Goal: Task Accomplishment & Management: Use online tool/utility

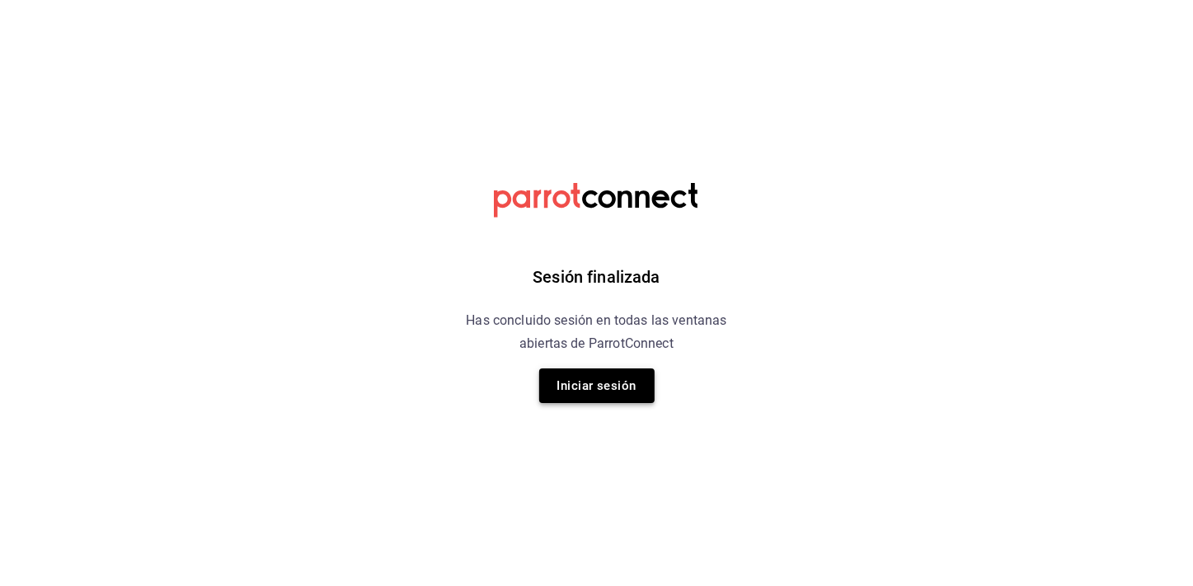
click at [564, 398] on button "Iniciar sesión" at bounding box center [596, 385] width 115 height 35
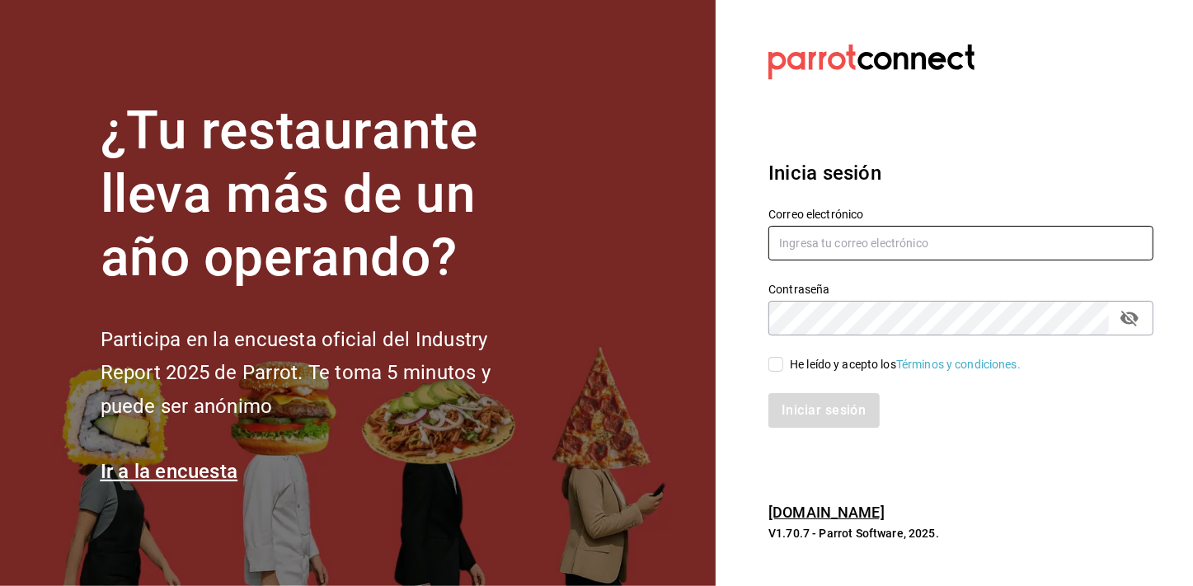
type input "[EMAIL_ADDRESS][PERSON_NAME][DOMAIN_NAME]"
click at [783, 362] on span "He leído y acepto los Términos y condiciones." at bounding box center [901, 364] width 237 height 17
click at [783, 362] on input "He leído y acepto los Términos y condiciones." at bounding box center [775, 364] width 15 height 15
checkbox input "true"
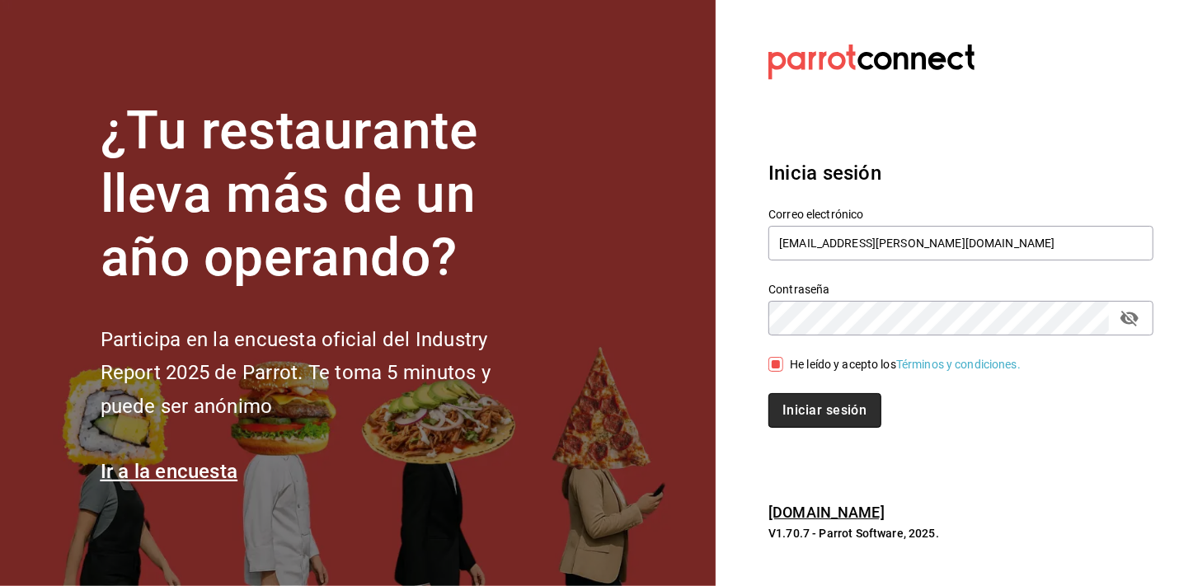
click at [793, 401] on button "Iniciar sesión" at bounding box center [824, 410] width 112 height 35
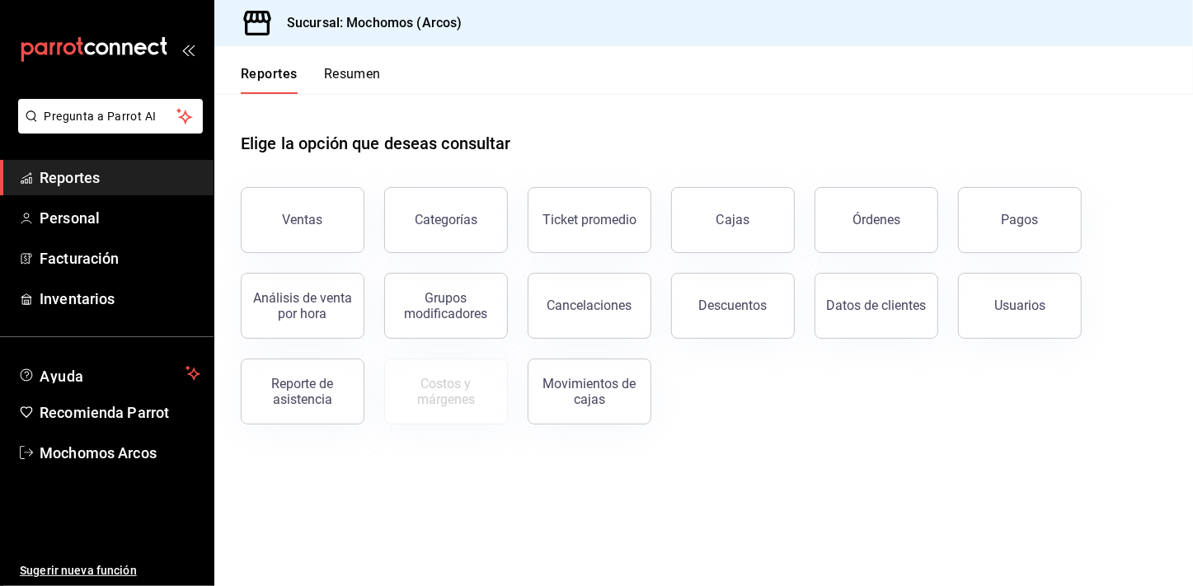
click at [176, 182] on span "Reportes" at bounding box center [120, 177] width 161 height 22
click at [153, 171] on span "Reportes" at bounding box center [120, 177] width 161 height 22
click at [143, 183] on span "Reportes" at bounding box center [120, 177] width 161 height 22
click at [274, 199] on button "Ventas" at bounding box center [303, 220] width 124 height 66
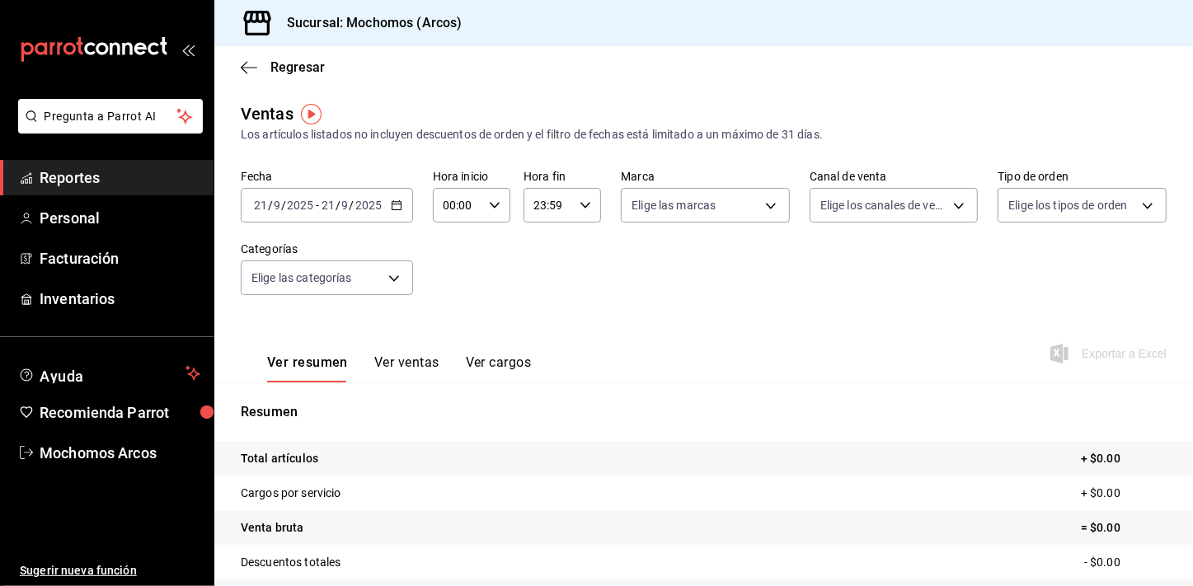
click at [396, 206] on icon "button" at bounding box center [397, 205] width 12 height 12
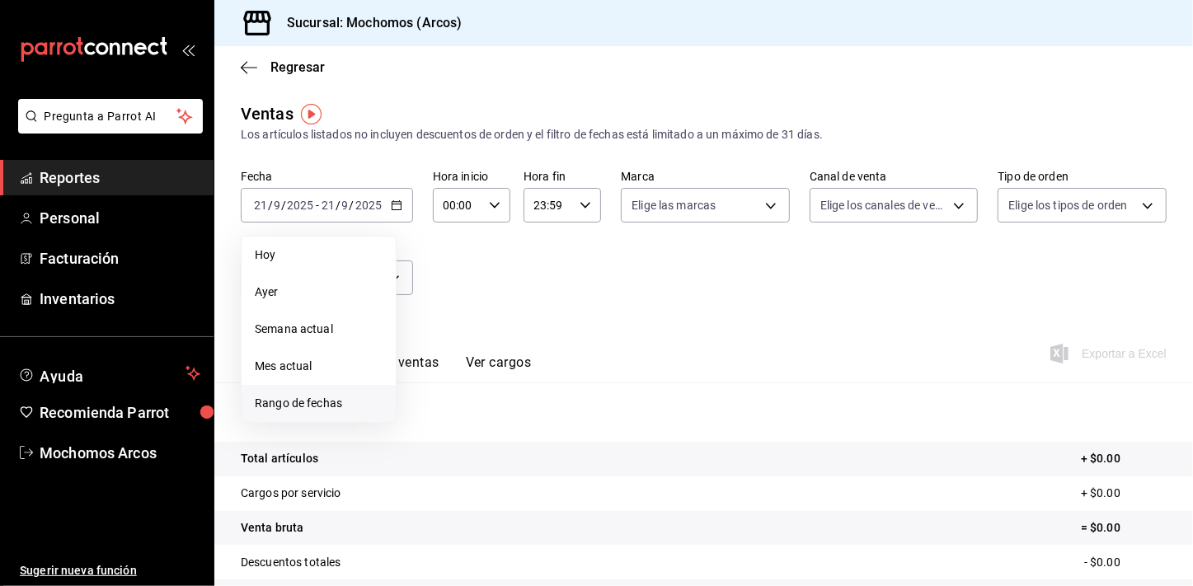
click at [351, 405] on span "Rango de fechas" at bounding box center [319, 403] width 128 height 17
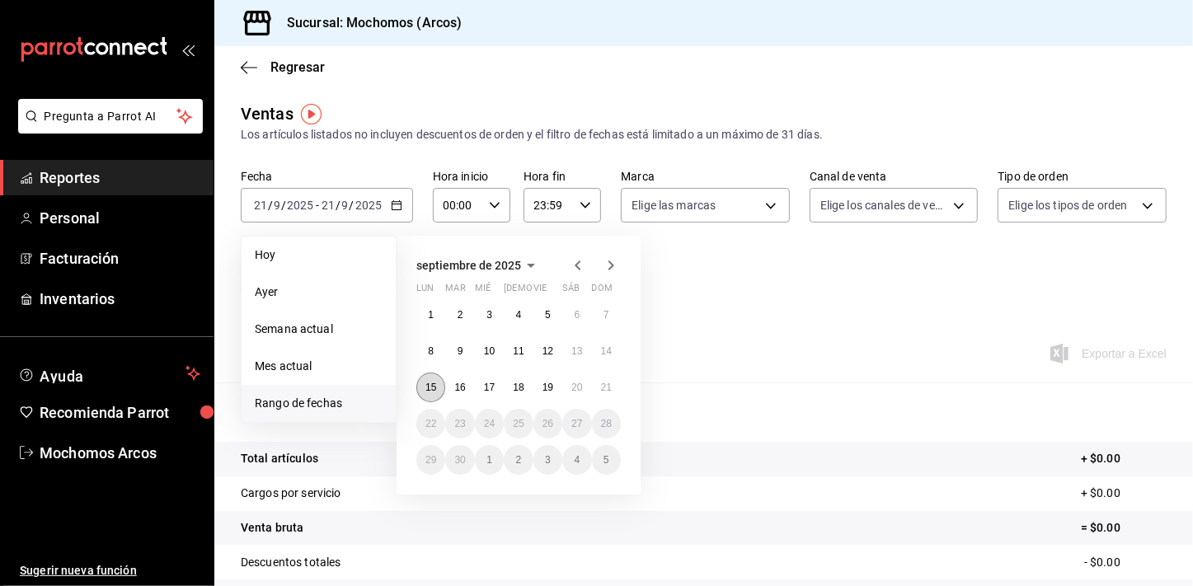
click at [436, 386] on abbr "15" at bounding box center [430, 388] width 11 height 12
click at [451, 386] on button "16" at bounding box center [459, 388] width 29 height 30
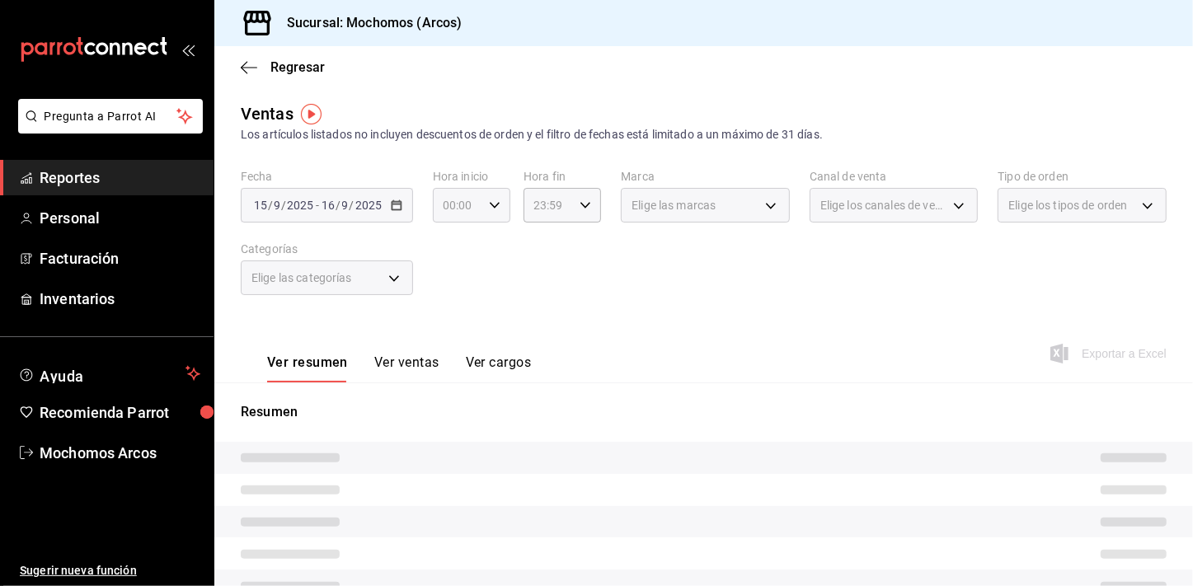
click at [494, 199] on icon "button" at bounding box center [495, 205] width 12 height 12
click at [457, 257] on button "00" at bounding box center [450, 247] width 32 height 33
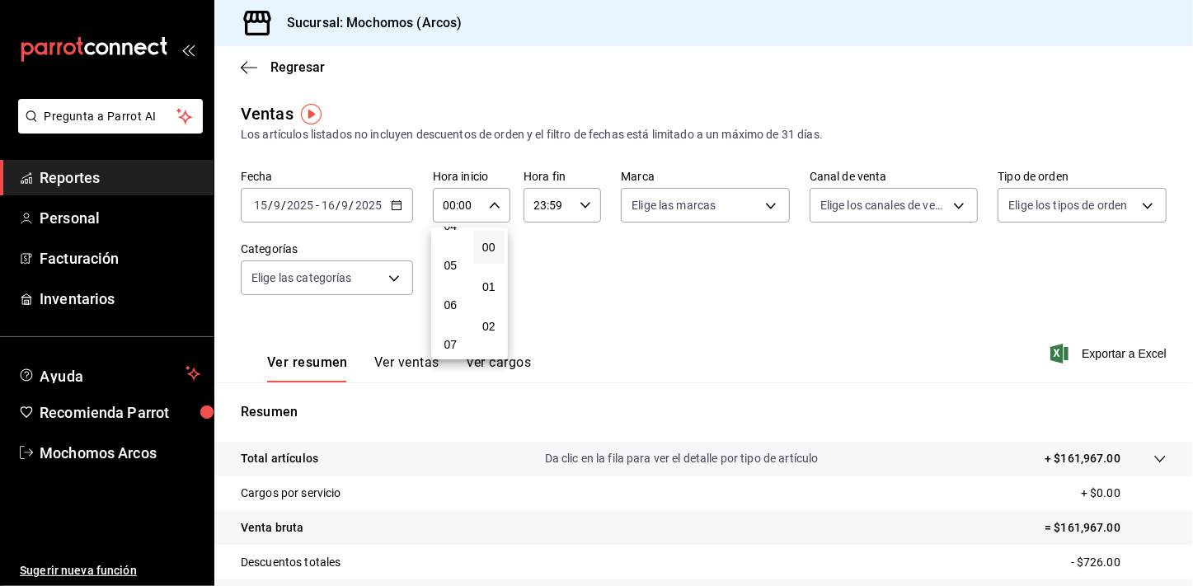
scroll to position [209, 0]
click at [457, 257] on div "00 01 02 03 04 05 06 07 08 09 10 11 12 13 14 15 16 17 18 19 20 21 22 23" at bounding box center [450, 293] width 39 height 132
click at [455, 250] on button "05" at bounding box center [450, 235] width 32 height 33
type input "05:00"
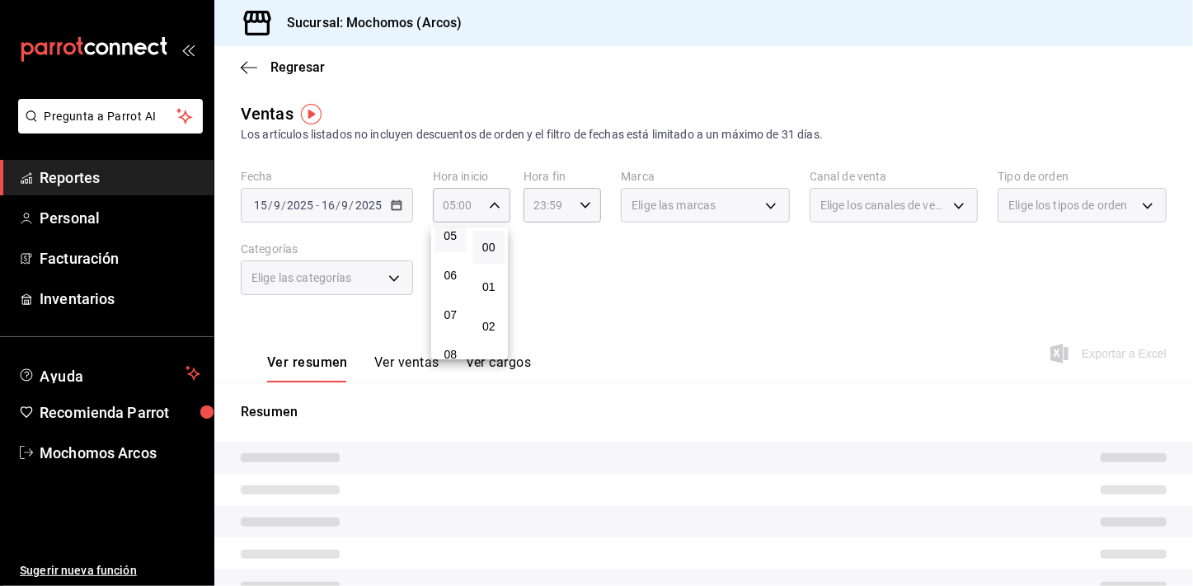
click at [580, 264] on div at bounding box center [596, 293] width 1193 height 586
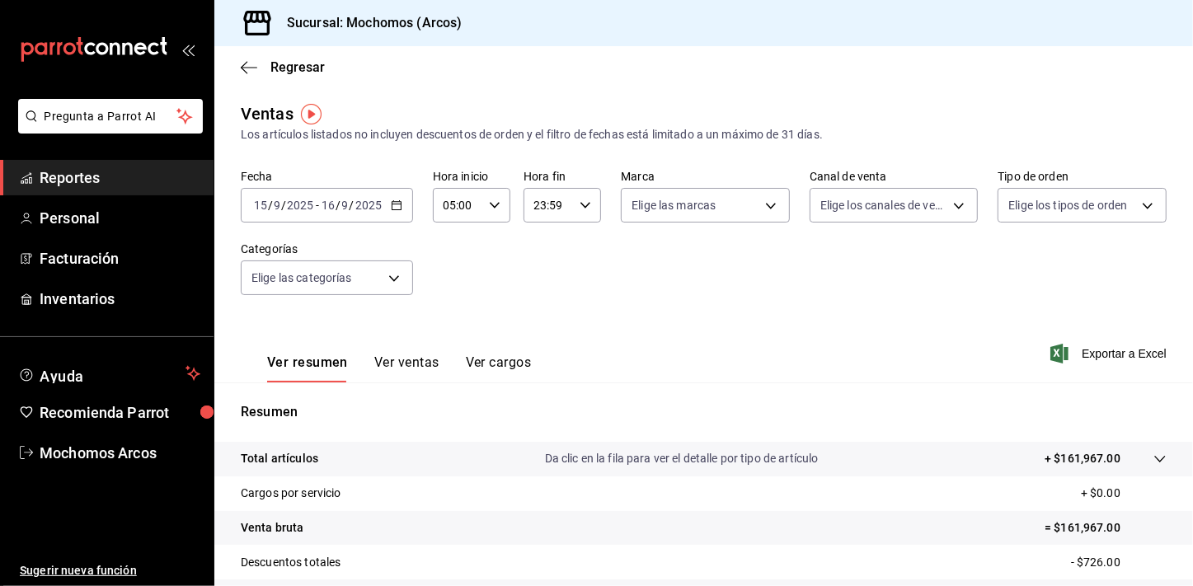
click at [579, 218] on div "23:59 Hora fin" at bounding box center [561, 205] width 77 height 35
click at [537, 254] on span "21" at bounding box center [540, 260] width 12 height 13
type input "21:59"
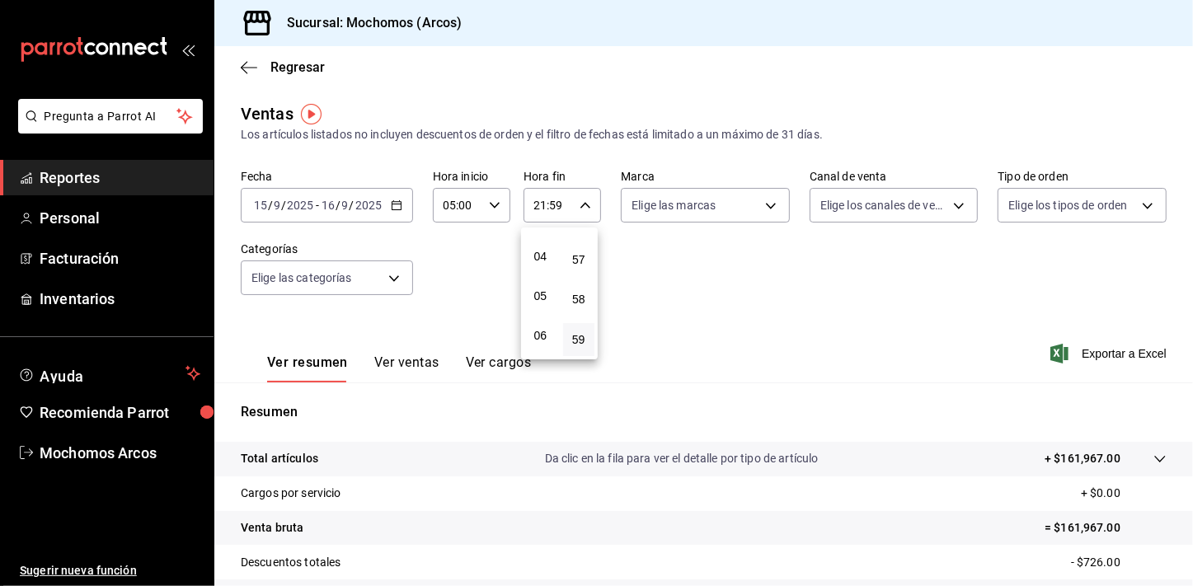
click at [508, 234] on div at bounding box center [596, 293] width 1193 height 586
click at [596, 214] on div "21:59 Hora fin" at bounding box center [561, 205] width 77 height 35
click at [544, 266] on button "21" at bounding box center [540, 260] width 32 height 33
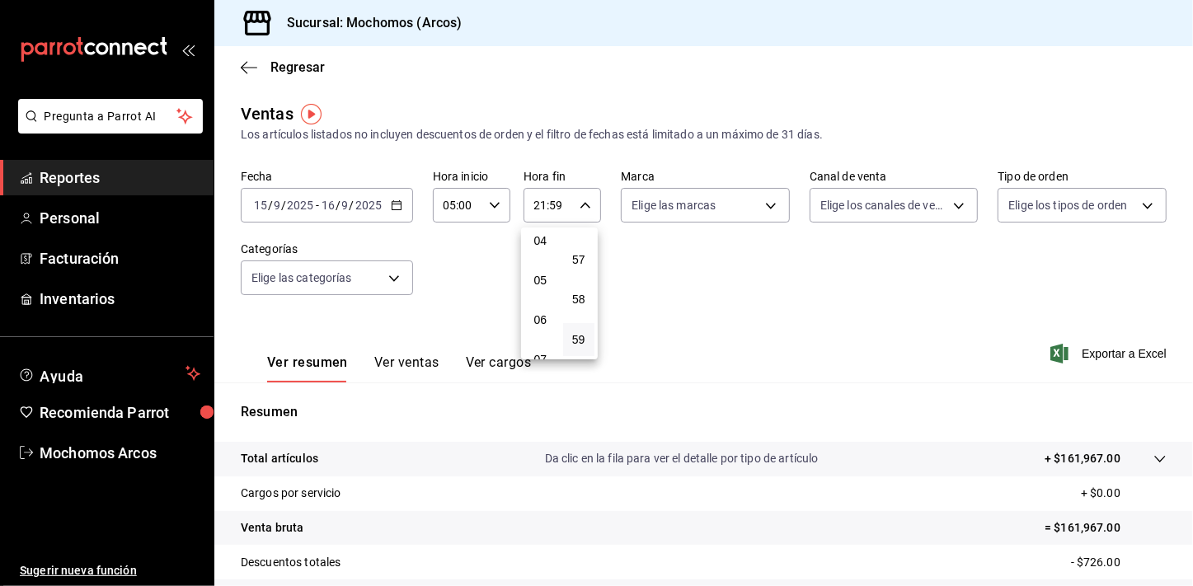
click at [544, 266] on button "05" at bounding box center [540, 280] width 32 height 33
click at [543, 255] on button "04" at bounding box center [540, 240] width 32 height 33
type input "04:59"
click at [679, 296] on div at bounding box center [596, 293] width 1193 height 586
click at [1089, 345] on div "Ver resumen Ver ventas Ver cargos Exportar a Excel" at bounding box center [703, 349] width 978 height 68
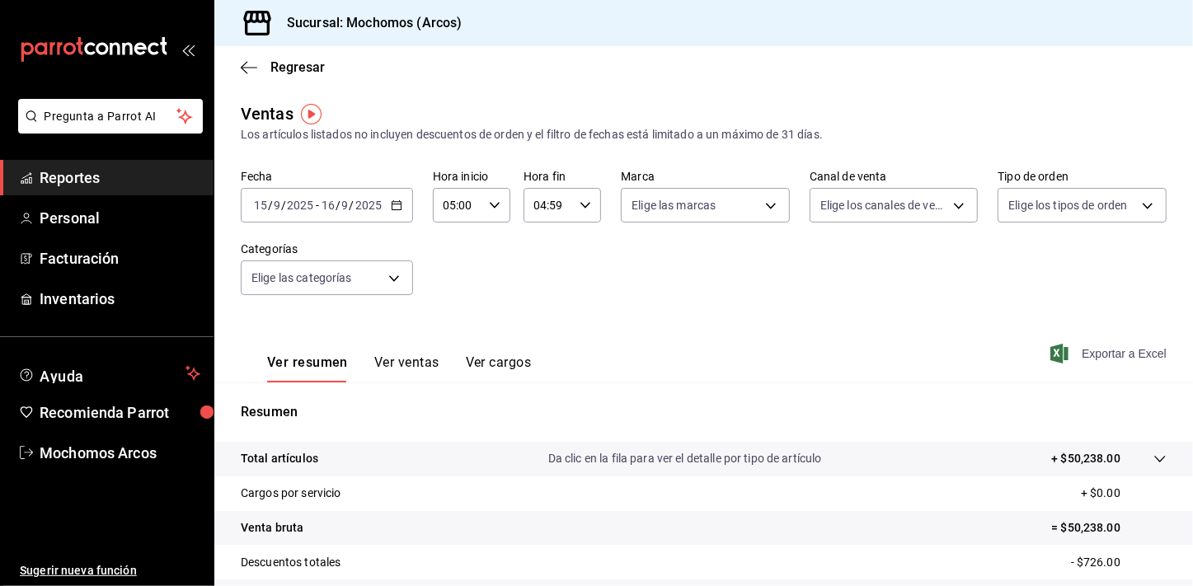
click at [1089, 346] on span "Exportar a Excel" at bounding box center [1109, 354] width 113 height 20
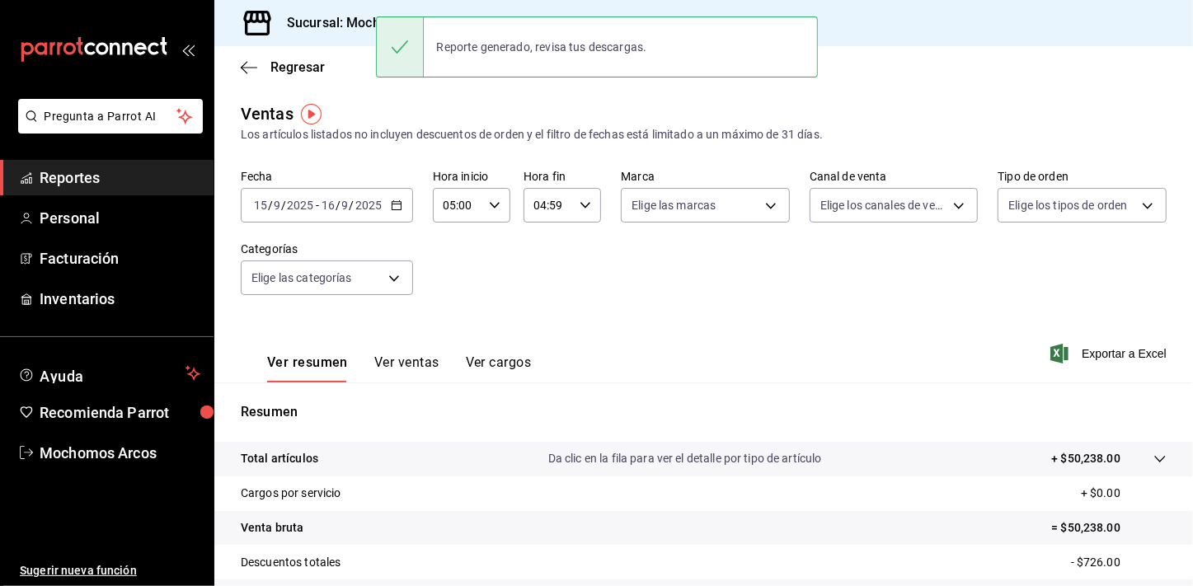
click at [393, 207] on icon "button" at bounding box center [397, 205] width 12 height 12
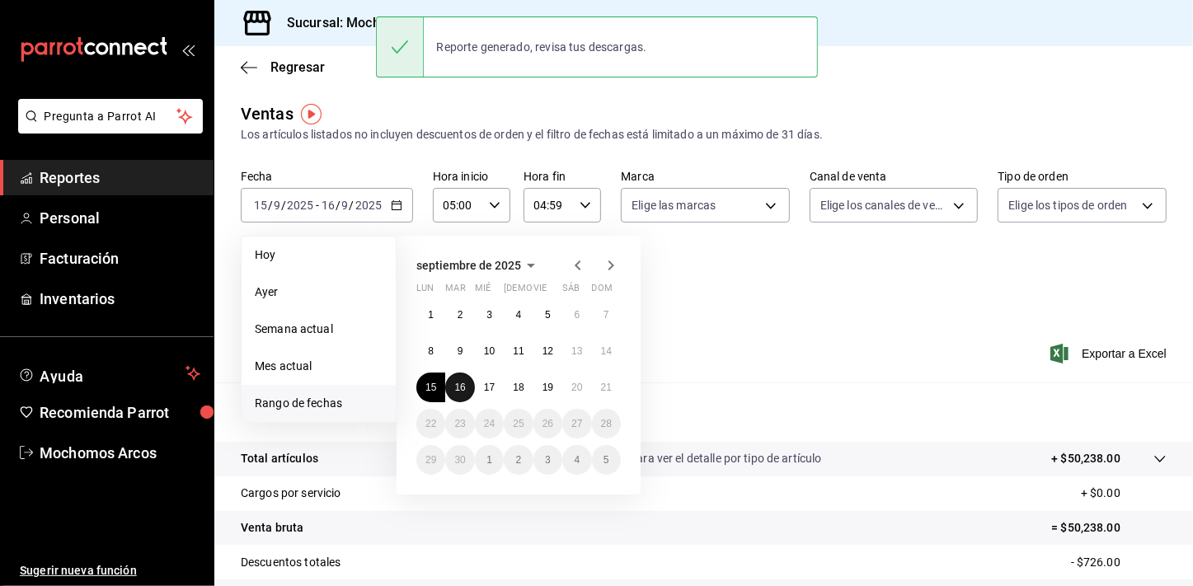
click at [466, 380] on button "16" at bounding box center [459, 388] width 29 height 30
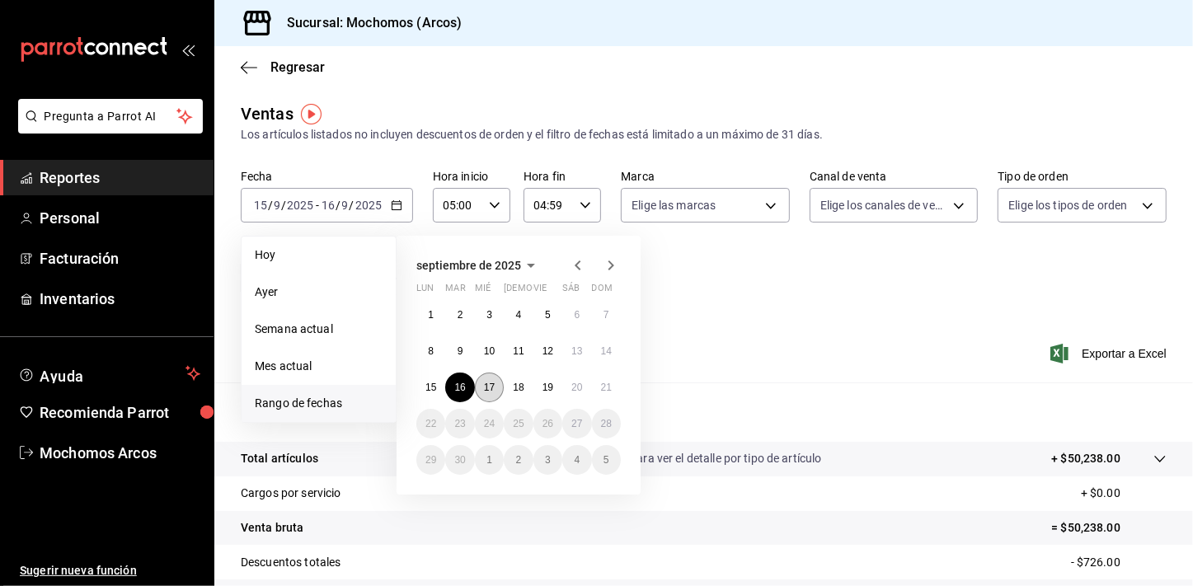
click at [478, 387] on button "17" at bounding box center [489, 388] width 29 height 30
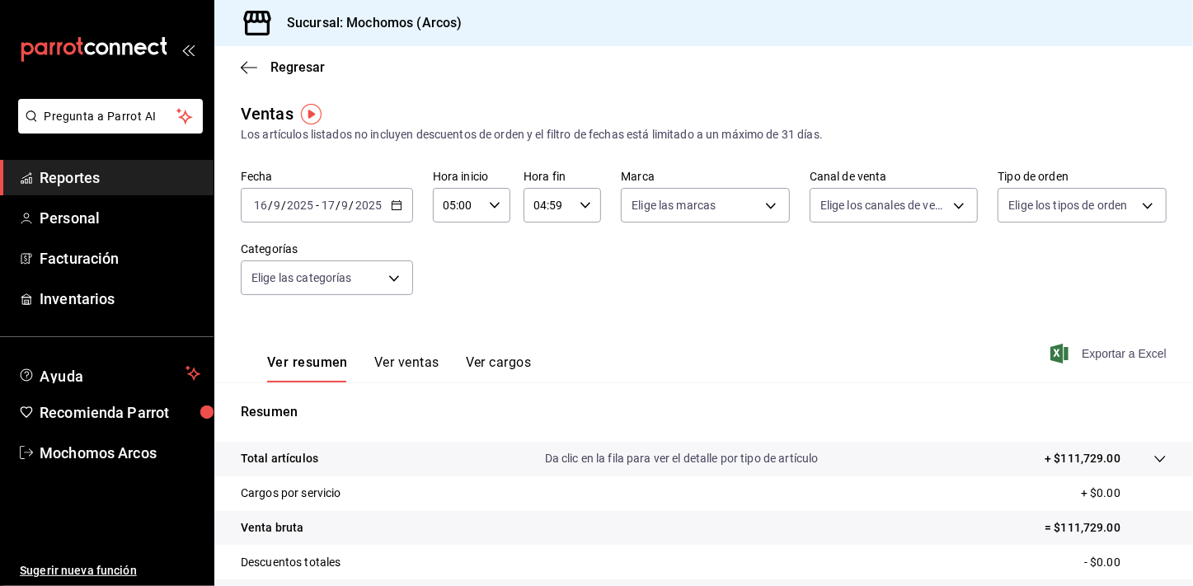
click at [1100, 355] on span "Exportar a Excel" at bounding box center [1109, 354] width 113 height 20
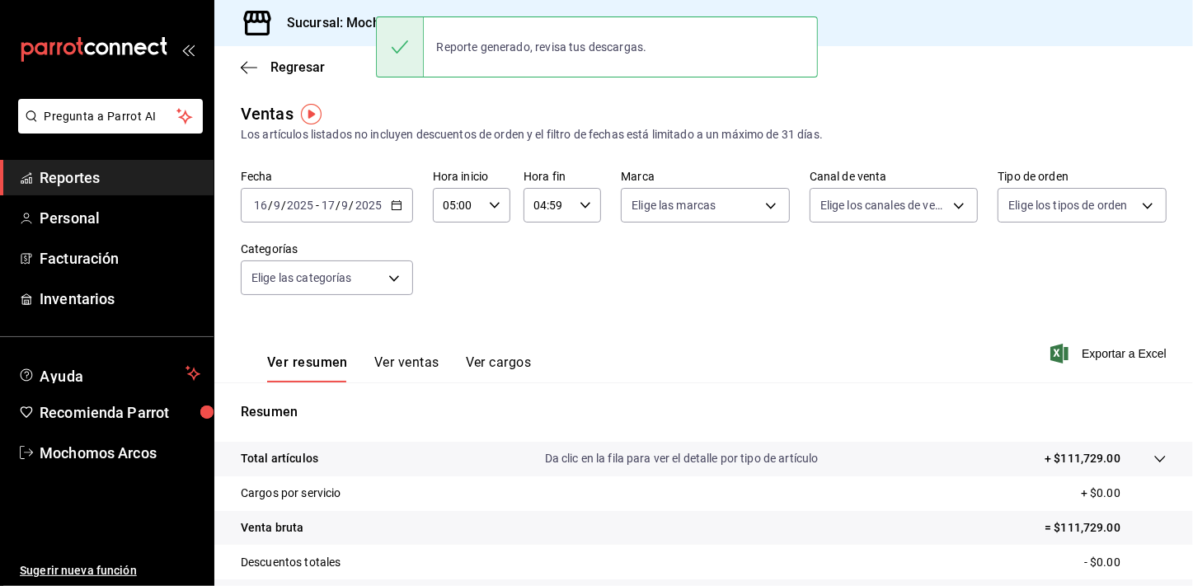
click at [393, 204] on icon "button" at bounding box center [397, 205] width 12 height 12
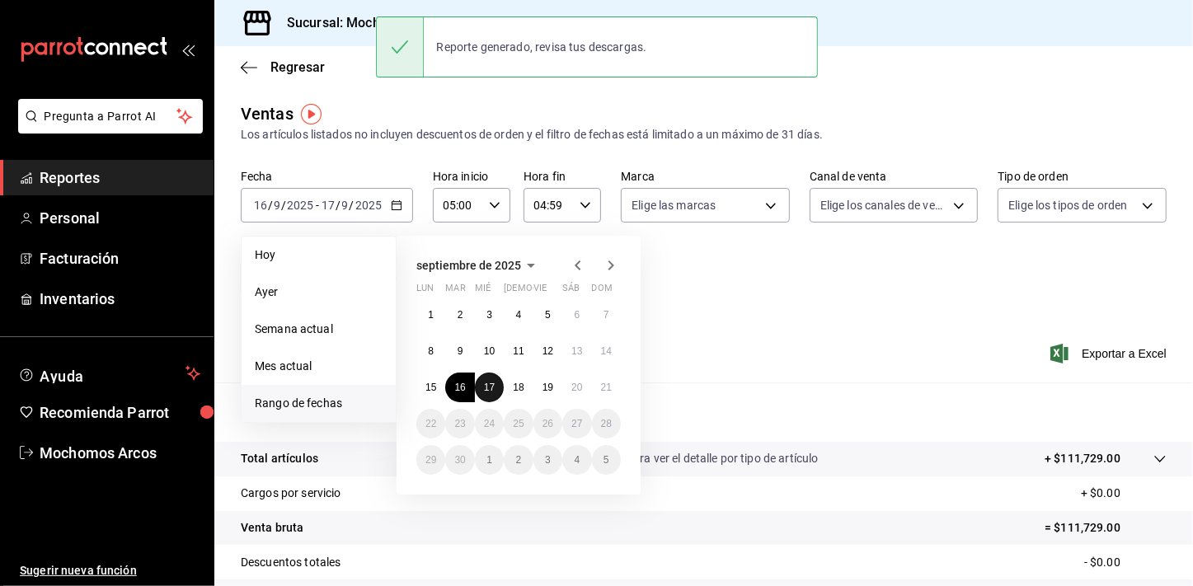
click at [490, 390] on abbr "17" at bounding box center [489, 388] width 11 height 12
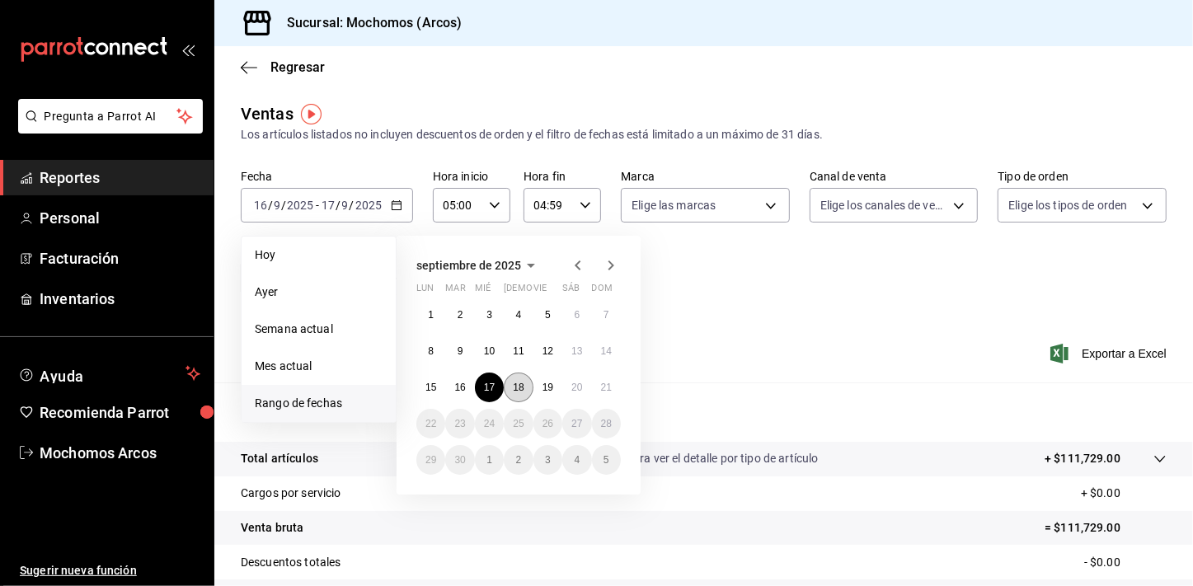
click at [505, 391] on button "18" at bounding box center [518, 388] width 29 height 30
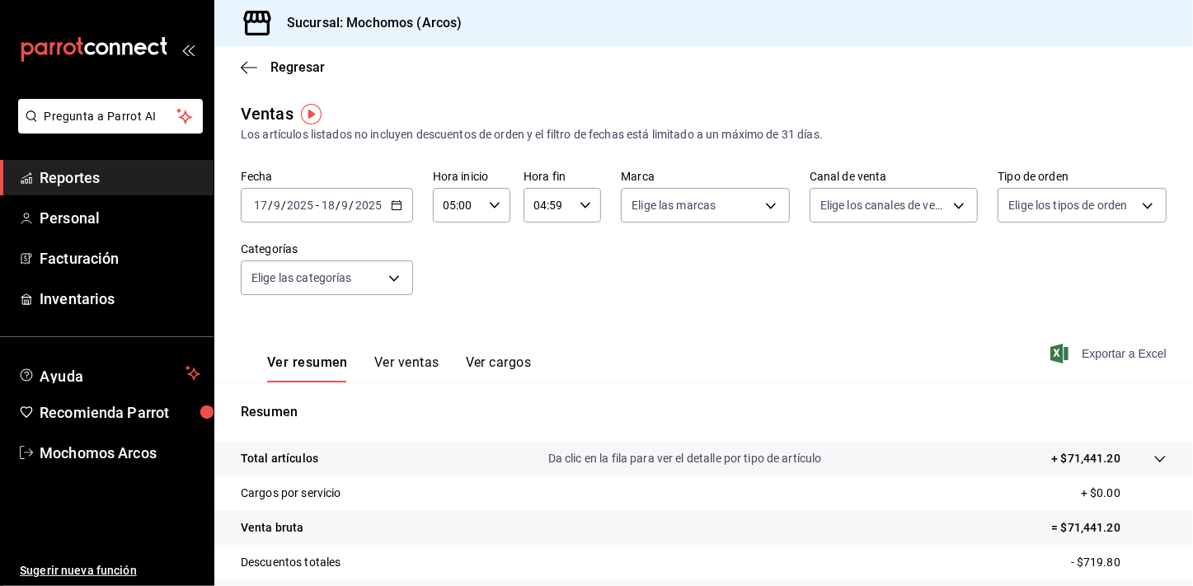
click at [1118, 346] on span "Exportar a Excel" at bounding box center [1109, 354] width 113 height 20
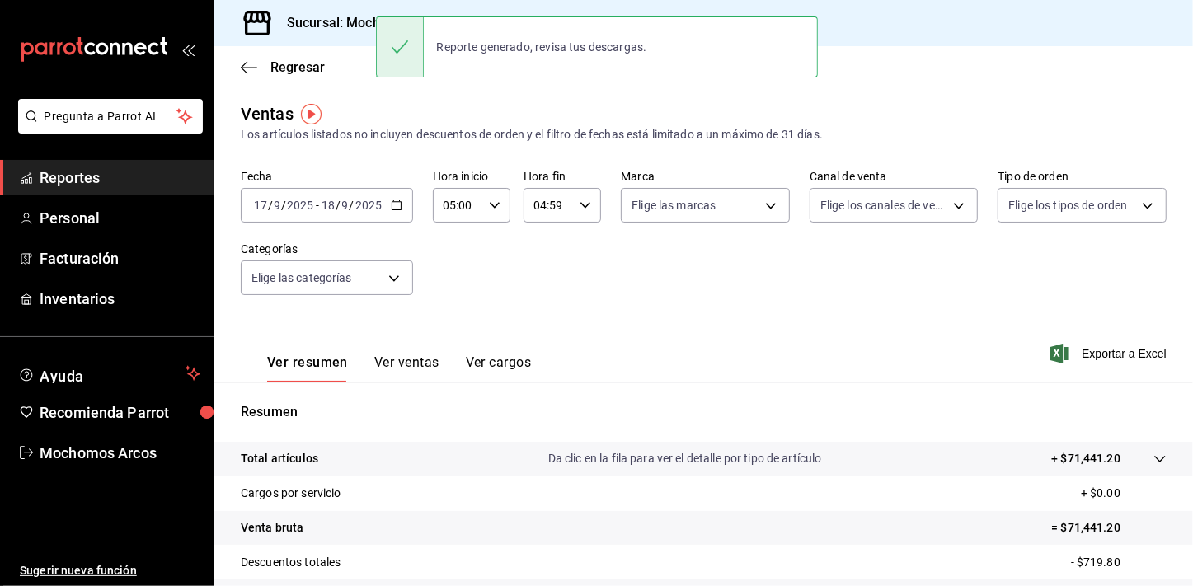
click at [594, 322] on div "Ver resumen Ver ventas Ver cargos Exportar a Excel" at bounding box center [703, 349] width 978 height 68
click at [391, 209] on icon "button" at bounding box center [397, 205] width 12 height 12
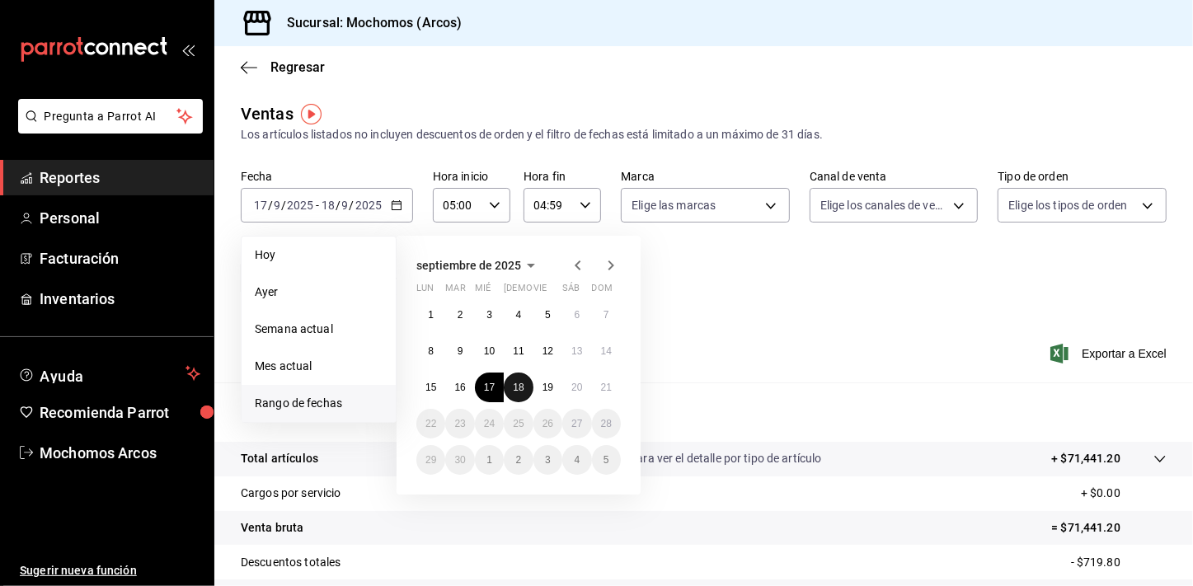
click at [517, 382] on abbr "18" at bounding box center [518, 388] width 11 height 12
click at [552, 392] on abbr "19" at bounding box center [547, 388] width 11 height 12
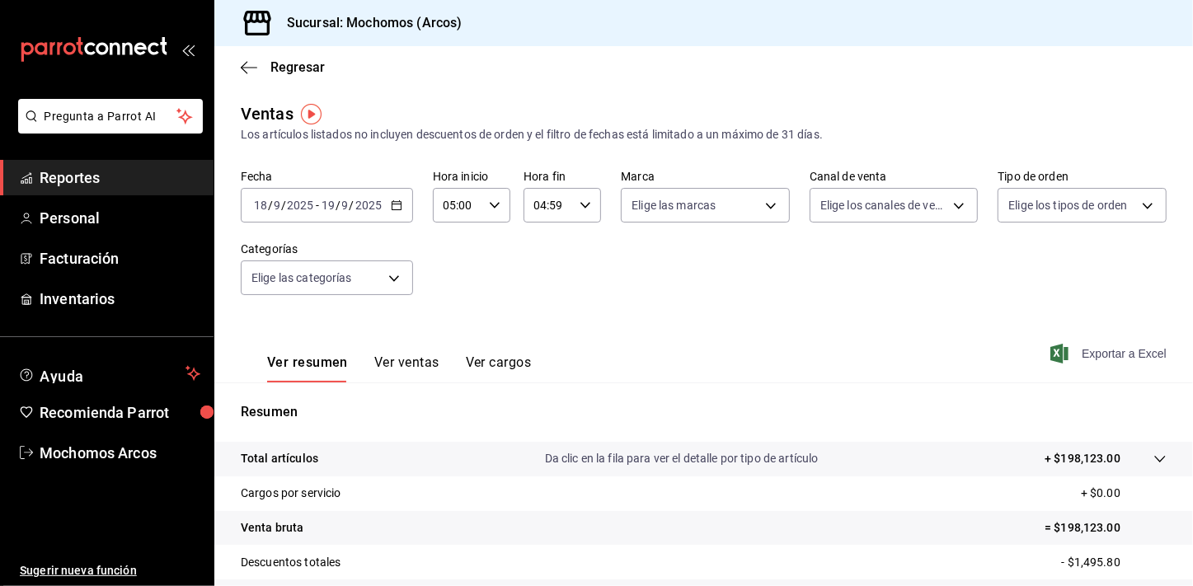
click at [1118, 362] on div "Ver resumen Ver ventas Ver cargos Exportar a Excel" at bounding box center [703, 349] width 978 height 68
click at [1117, 350] on span "Exportar a Excel" at bounding box center [1109, 354] width 113 height 20
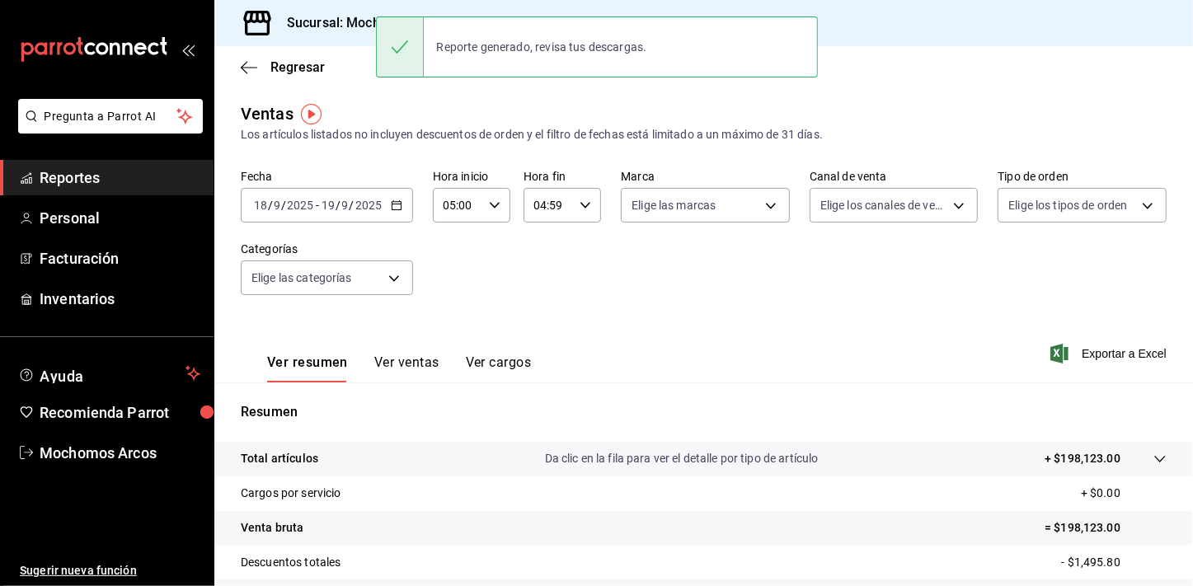
drag, startPoint x: 505, startPoint y: 270, endPoint x: 470, endPoint y: 260, distance: 36.8
click at [503, 270] on div "Fecha [DATE] [DATE] - [DATE] [DATE] Hora inicio 05:00 Hora inicio Hora fin 04:5…" at bounding box center [704, 242] width 926 height 145
click at [393, 216] on div "[DATE] [DATE] - [DATE] [DATE]" at bounding box center [327, 205] width 172 height 35
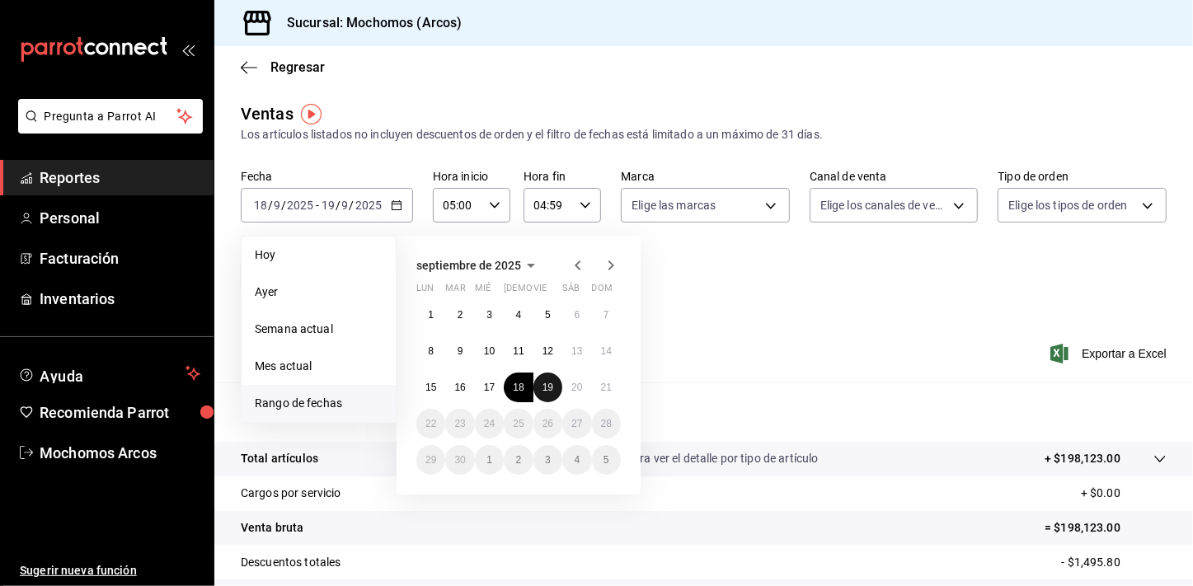
click at [551, 392] on abbr "19" at bounding box center [547, 388] width 11 height 12
click at [566, 387] on button "20" at bounding box center [576, 388] width 29 height 30
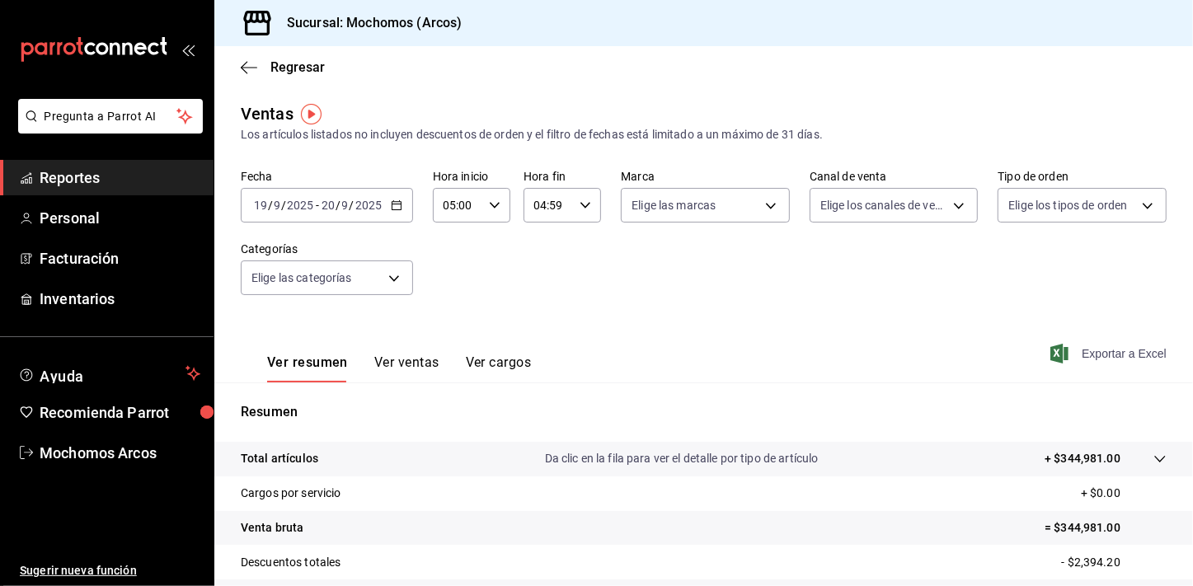
click at [1108, 350] on span "Exportar a Excel" at bounding box center [1109, 354] width 113 height 20
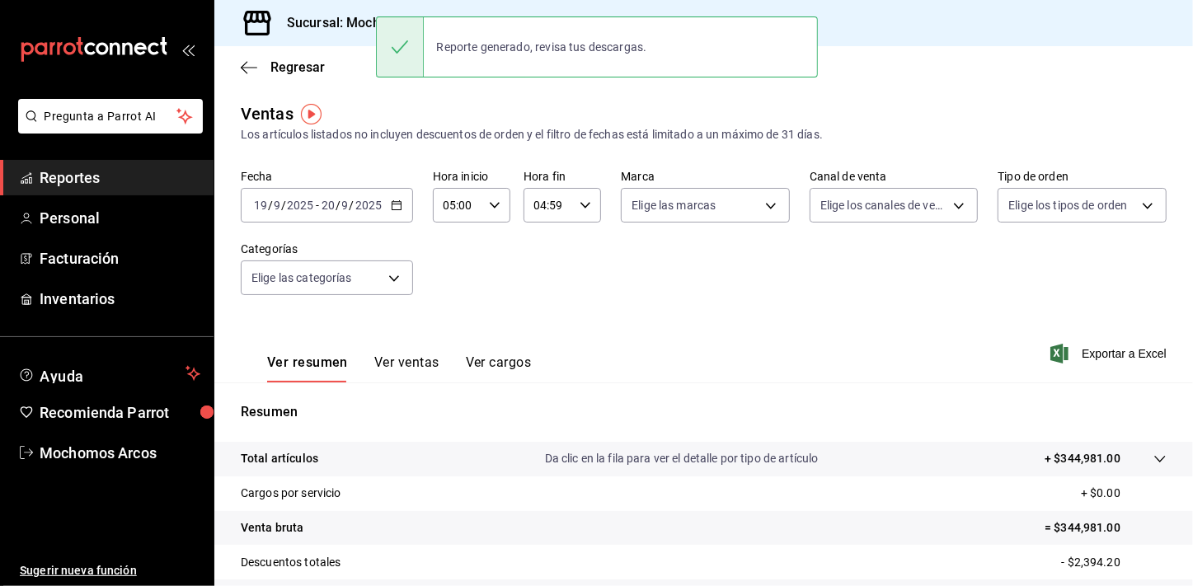
click at [506, 273] on div "Fecha [DATE] [DATE] - [DATE] [DATE] Hora inicio 05:00 Hora inicio Hora fin 04:5…" at bounding box center [704, 242] width 926 height 145
